Goal: Task Accomplishment & Management: Manage account settings

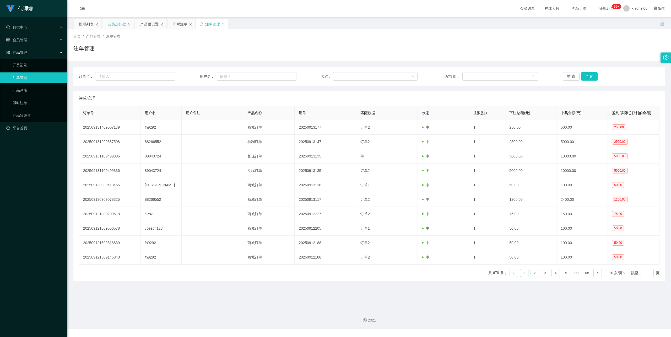
click at [118, 24] on div "会员加扣款" at bounding box center [117, 24] width 18 height 10
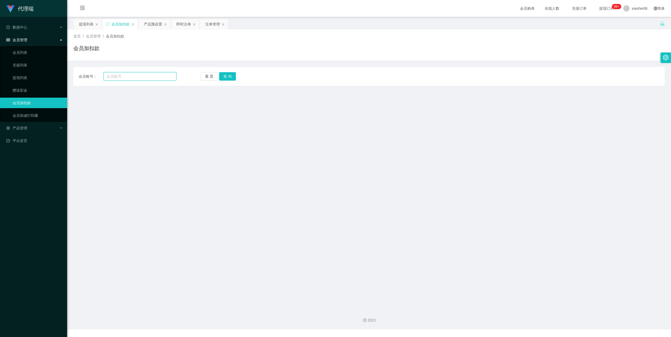
click at [141, 75] on input "text" at bounding box center [140, 76] width 73 height 8
paste input "Jzeezhuo"
type input "Jzeezhuo"
click at [232, 76] on button "查 询" at bounding box center [227, 76] width 17 height 8
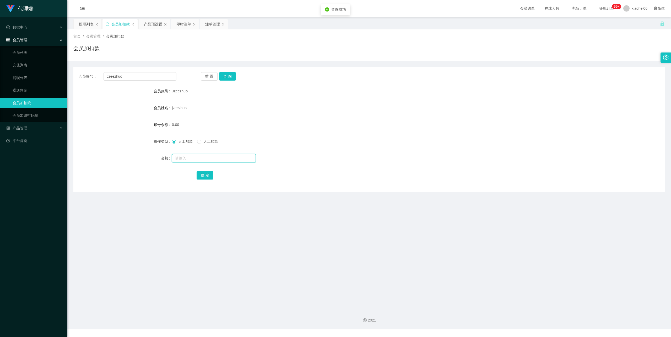
click at [212, 158] on input "text" at bounding box center [214, 158] width 84 height 8
type input "300"
drag, startPoint x: 209, startPoint y: 179, endPoint x: 209, endPoint y: 176, distance: 2.7
click at [209, 178] on button "确 定" at bounding box center [205, 175] width 17 height 8
drag, startPoint x: 478, startPoint y: 128, endPoint x: 598, endPoint y: 45, distance: 146.0
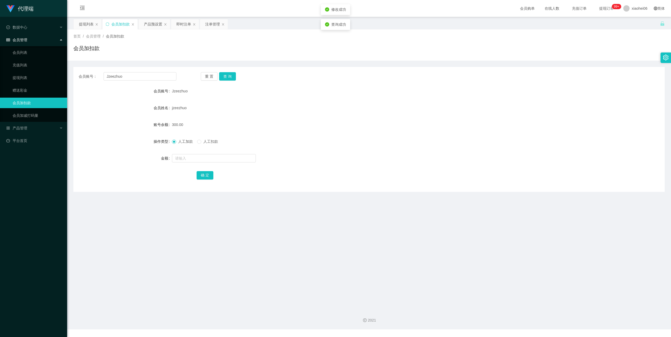
click at [492, 120] on div "300.00" at bounding box center [344, 124] width 345 height 10
click at [360, 48] on div "会员加扣款" at bounding box center [368, 50] width 591 height 12
click at [361, 89] on div "Jzeezhuo" at bounding box center [344, 91] width 345 height 10
